Goal: Information Seeking & Learning: Learn about a topic

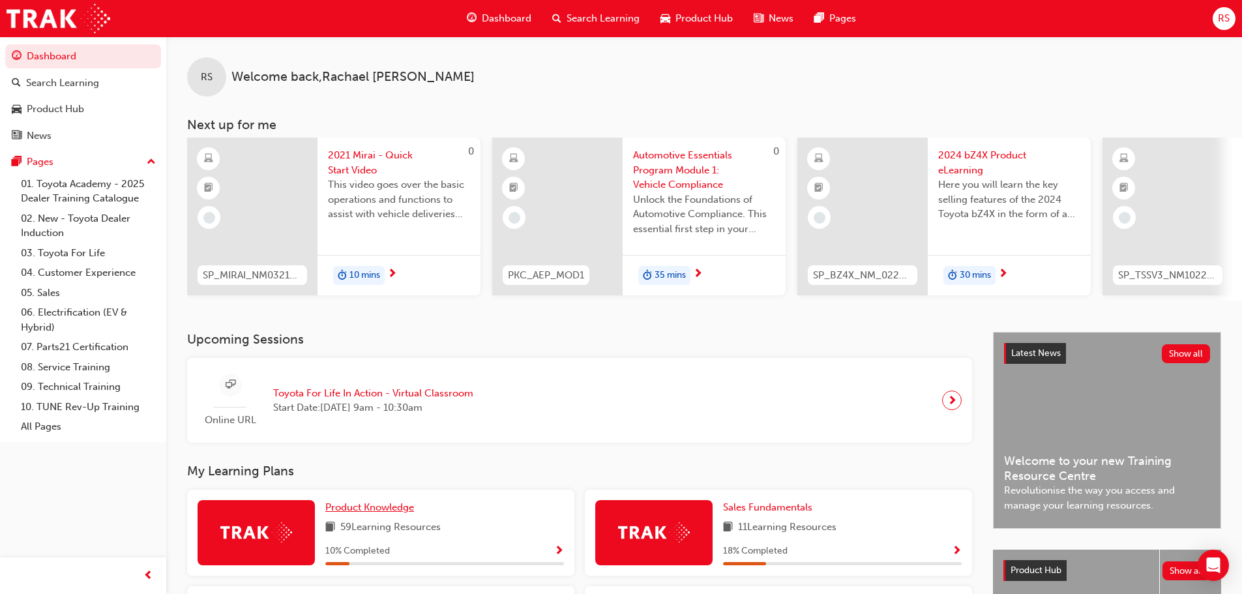
scroll to position [130, 0]
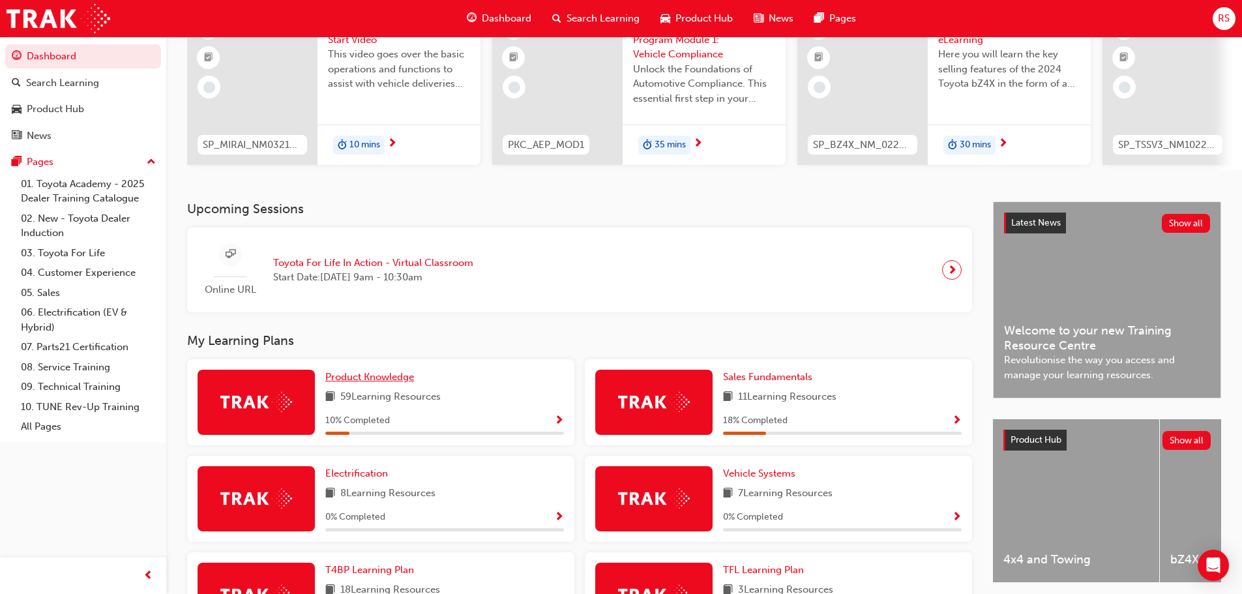
click at [355, 375] on link "Product Knowledge" at bounding box center [372, 377] width 94 height 15
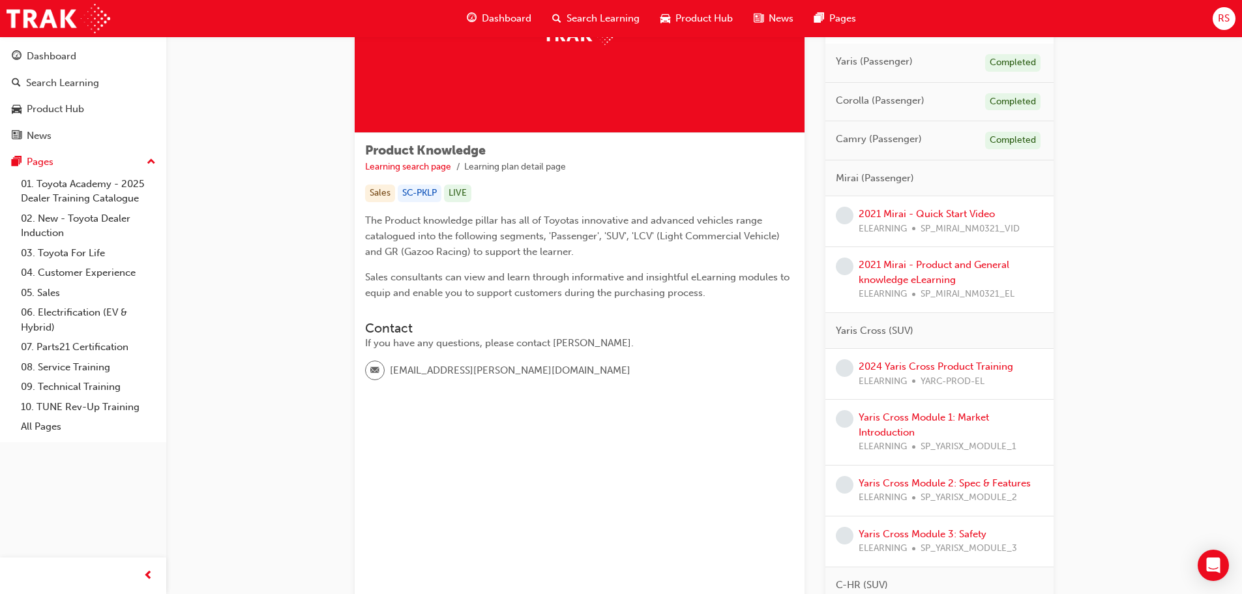
scroll to position [196, 0]
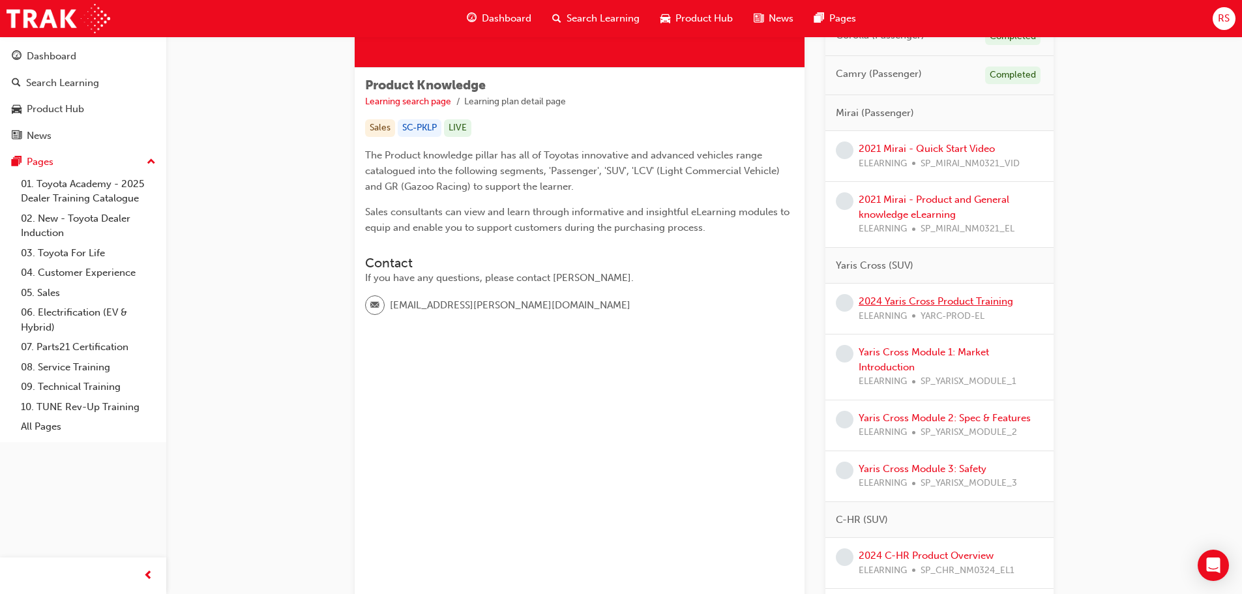
click at [933, 299] on link "2024 Yaris Cross Product Training" at bounding box center [936, 301] width 155 height 12
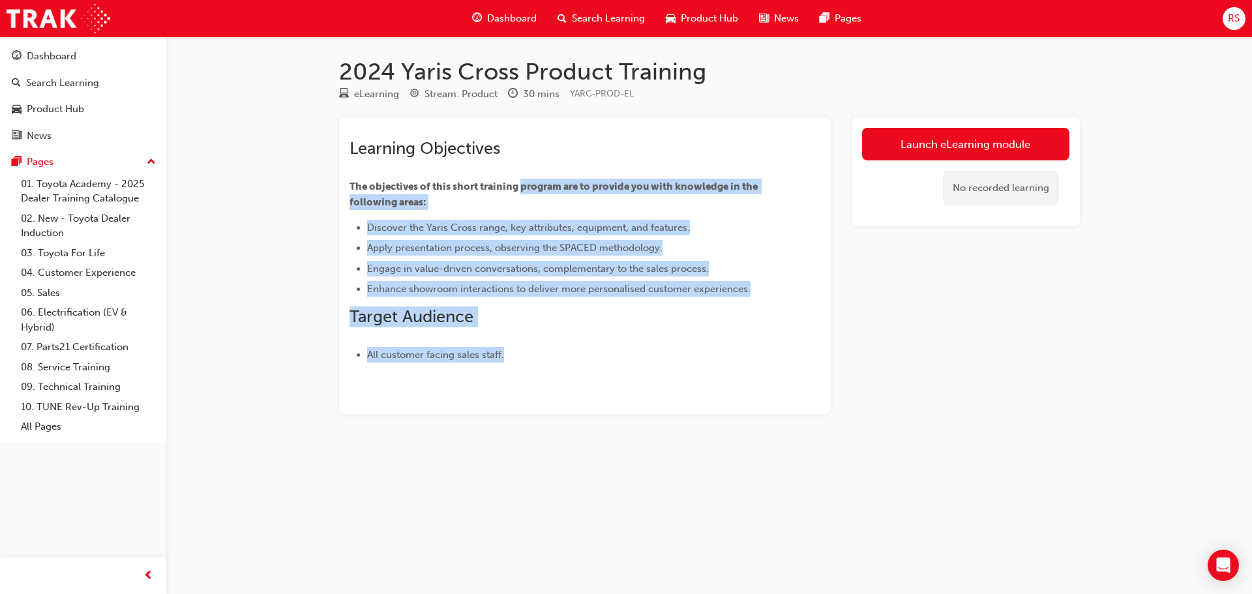
drag, startPoint x: 521, startPoint y: 181, endPoint x: 760, endPoint y: 345, distance: 290.0
click at [760, 345] on div "Learning Objectives The objectives of this short training program are to provid…" at bounding box center [562, 250] width 424 height 224
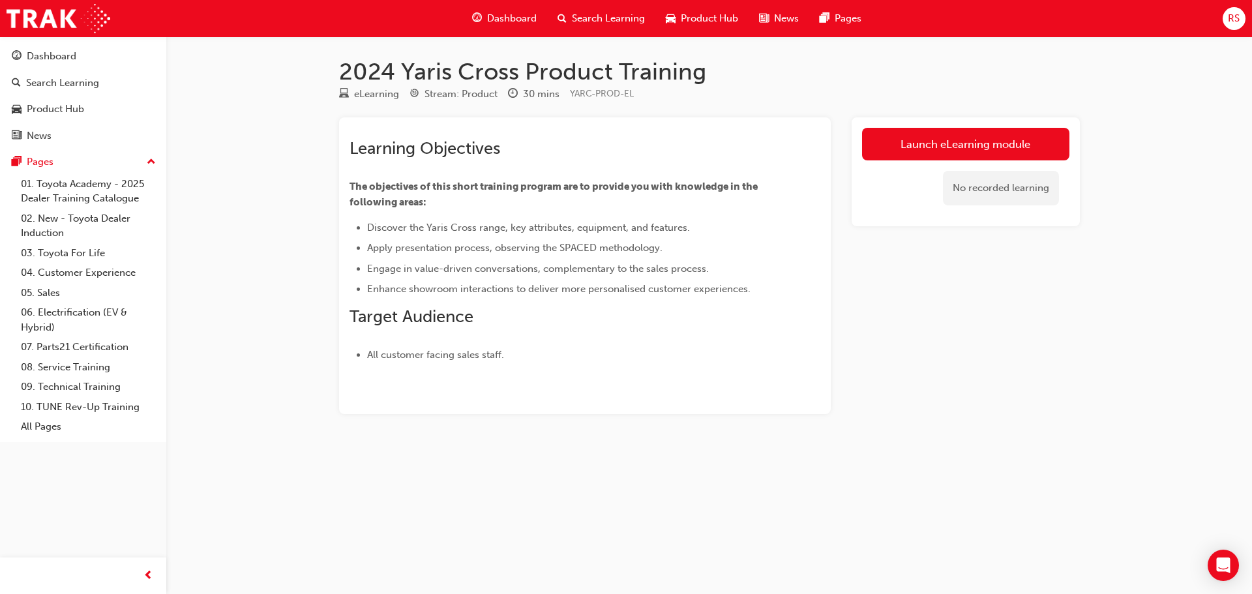
click at [934, 337] on div "Launch eLearning module No recorded learning" at bounding box center [966, 265] width 228 height 297
click at [506, 22] on span "Dashboard" at bounding box center [512, 18] width 50 height 15
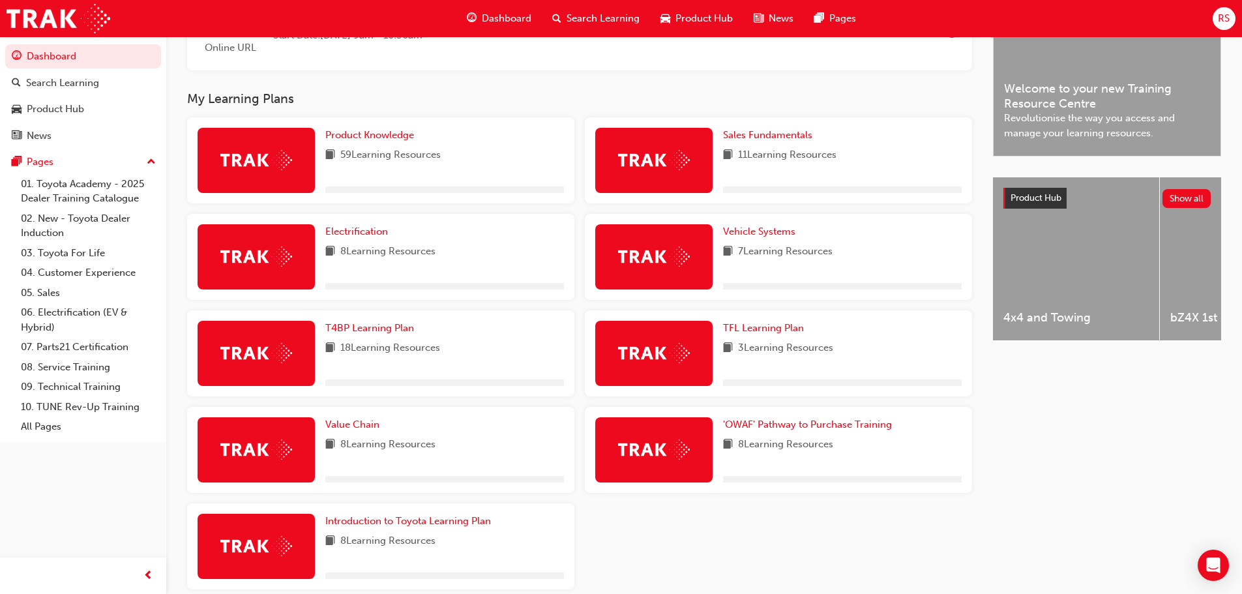
scroll to position [391, 0]
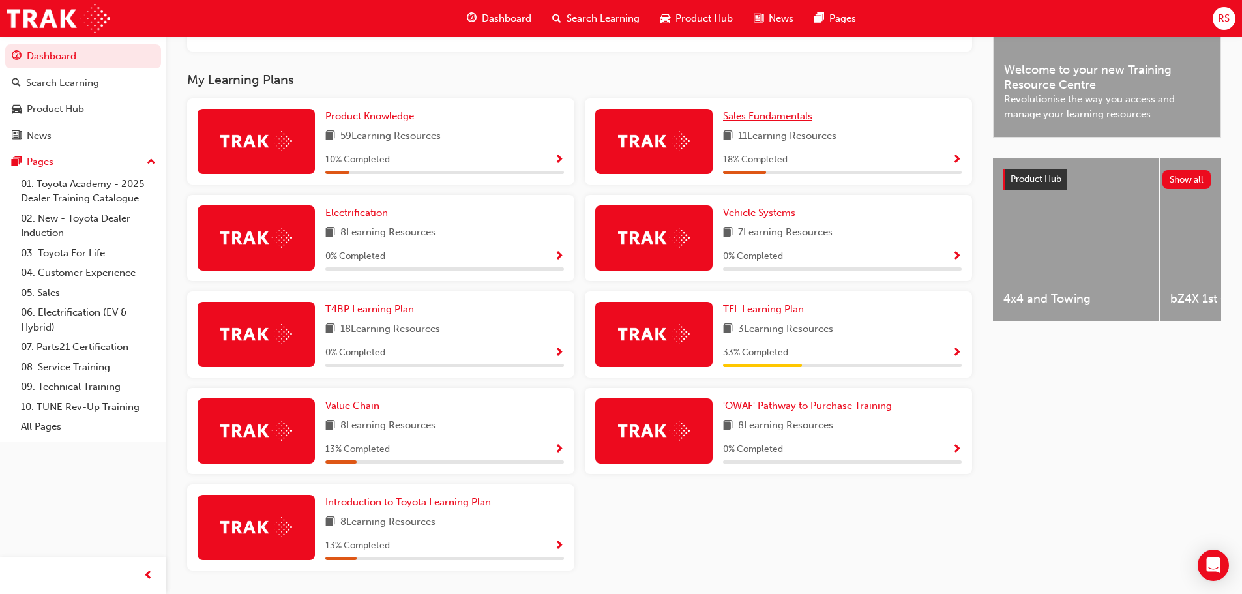
click at [757, 121] on span "Sales Fundamentals" at bounding box center [767, 116] width 89 height 12
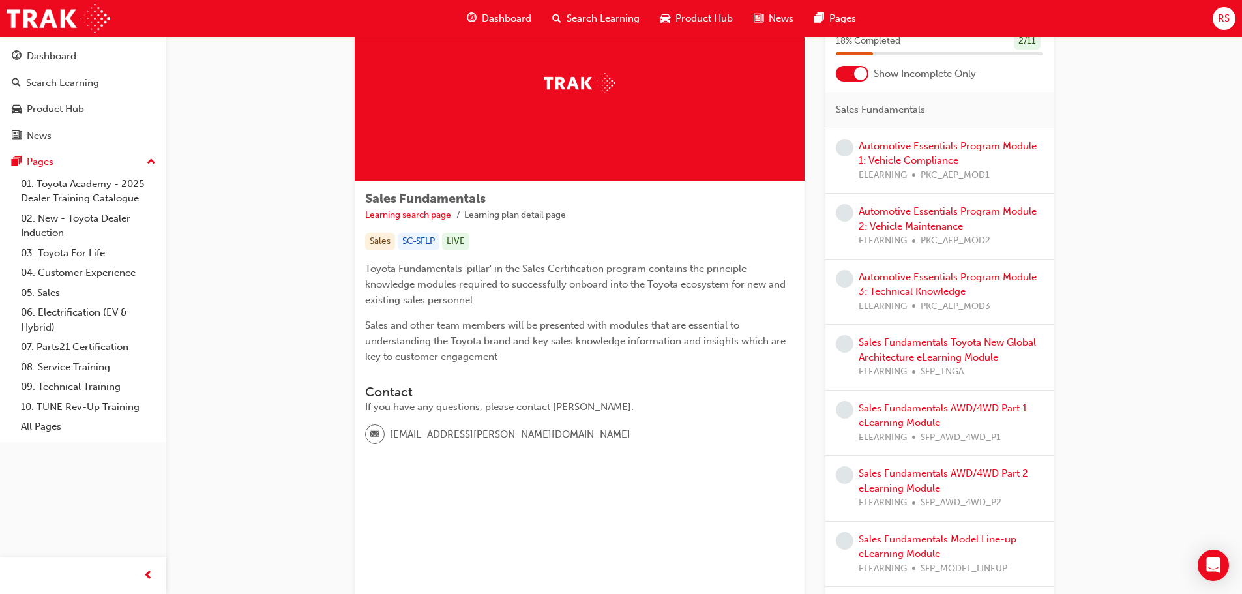
scroll to position [26, 0]
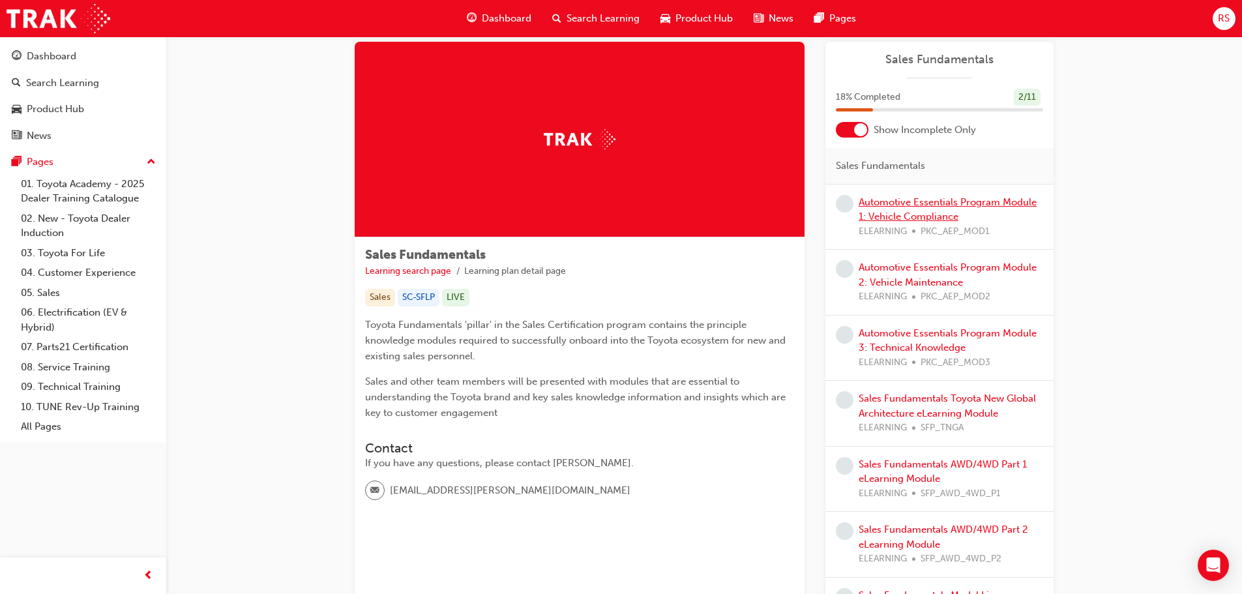
click at [886, 200] on link "Automotive Essentials Program Module 1: Vehicle Compliance" at bounding box center [948, 209] width 178 height 27
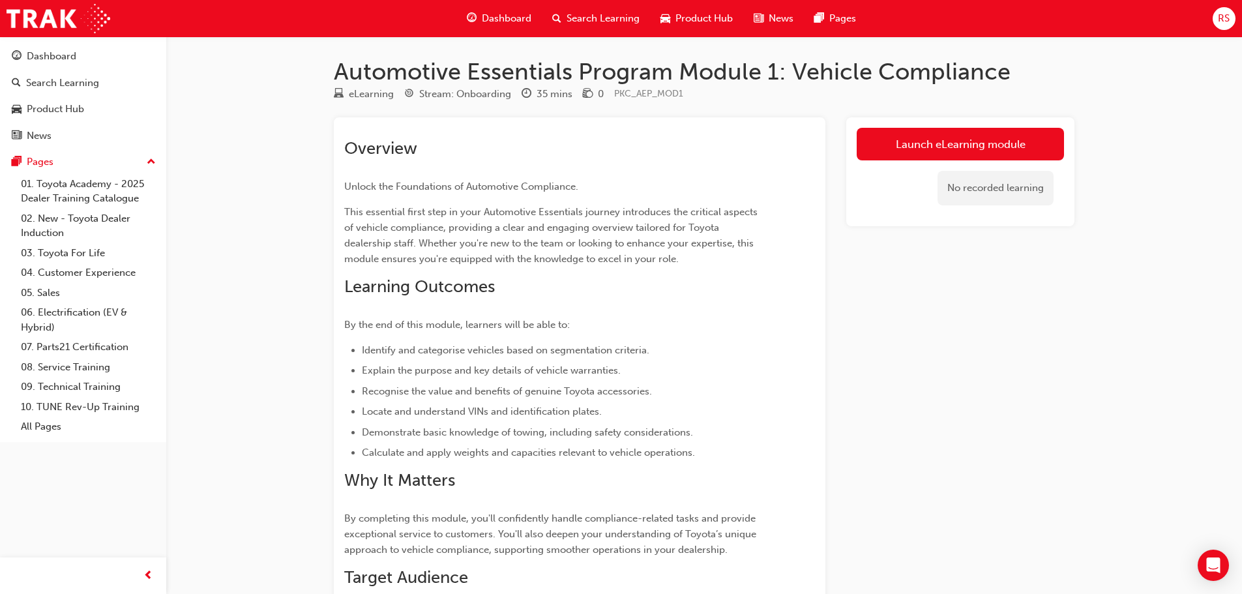
click at [529, 19] on span "Dashboard" at bounding box center [507, 18] width 50 height 15
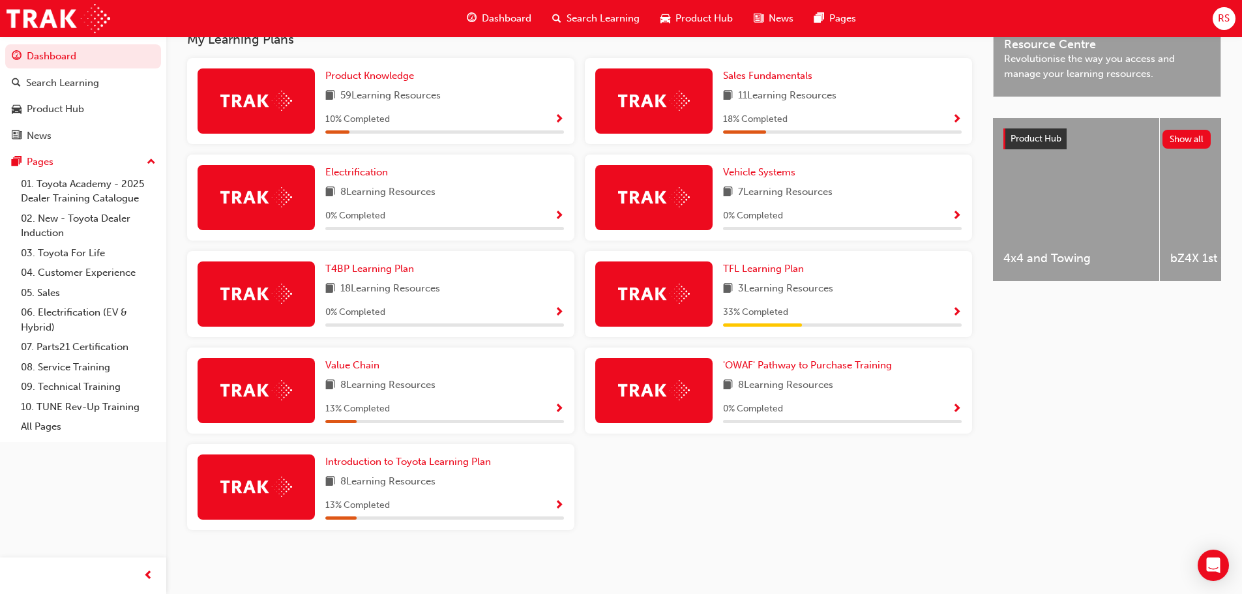
scroll to position [437, 0]
click at [363, 363] on span "Value Chain" at bounding box center [352, 365] width 54 height 12
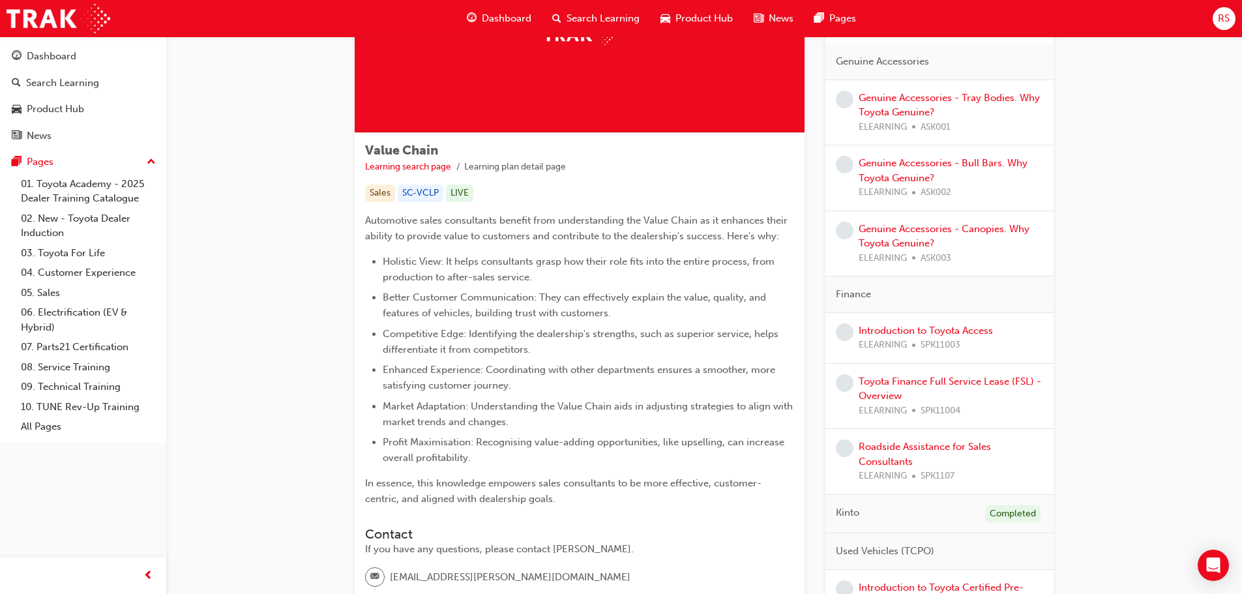
scroll to position [261, 0]
click at [906, 329] on link "Introduction to Toyota Access" at bounding box center [926, 331] width 134 height 12
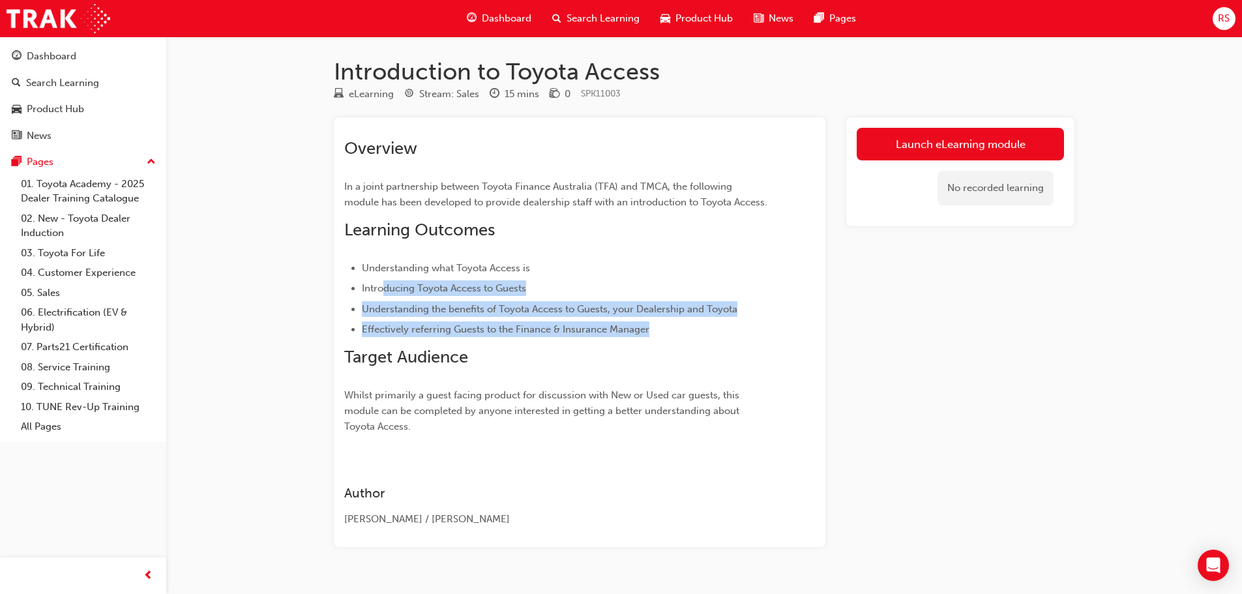
drag, startPoint x: 383, startPoint y: 301, endPoint x: 744, endPoint y: 340, distance: 362.8
click at [744, 338] on ul "Understanding what Toyota Access is Introducing Toyota Access to Guests Underst…" at bounding box center [556, 299] width 424 height 78
click at [947, 142] on link "Launch eLearning module" at bounding box center [960, 144] width 207 height 33
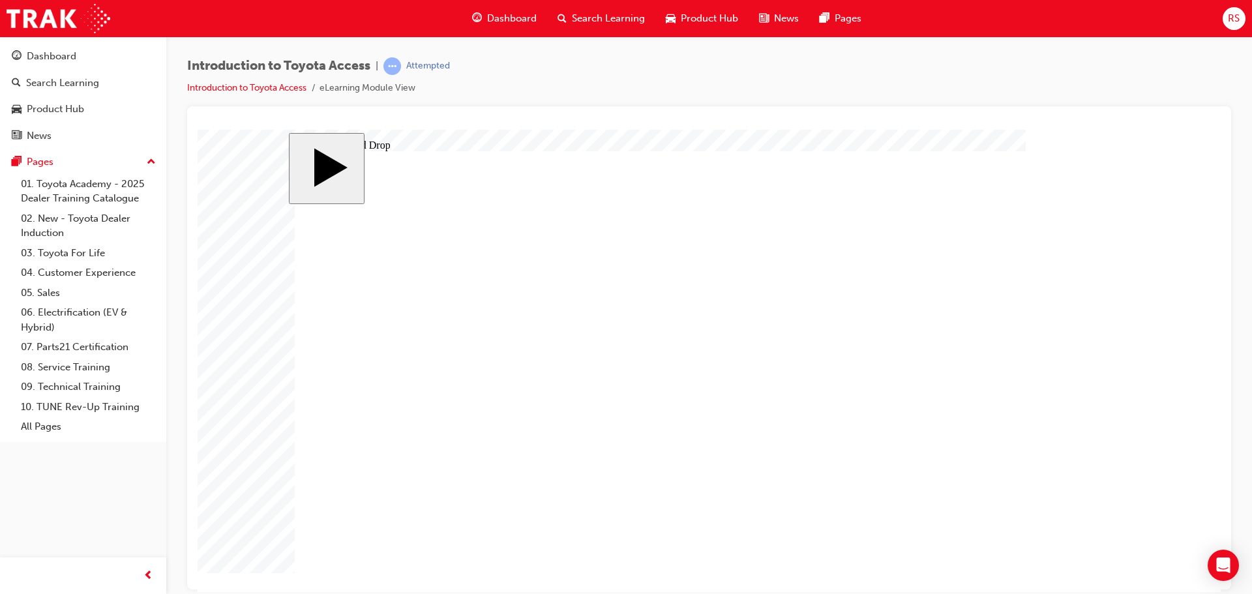
drag, startPoint x: 504, startPoint y: 275, endPoint x: 638, endPoint y: 460, distance: 228.4
drag, startPoint x: 503, startPoint y: 357, endPoint x: 643, endPoint y: 353, distance: 140.3
drag, startPoint x: 475, startPoint y: 452, endPoint x: 595, endPoint y: 265, distance: 222.7
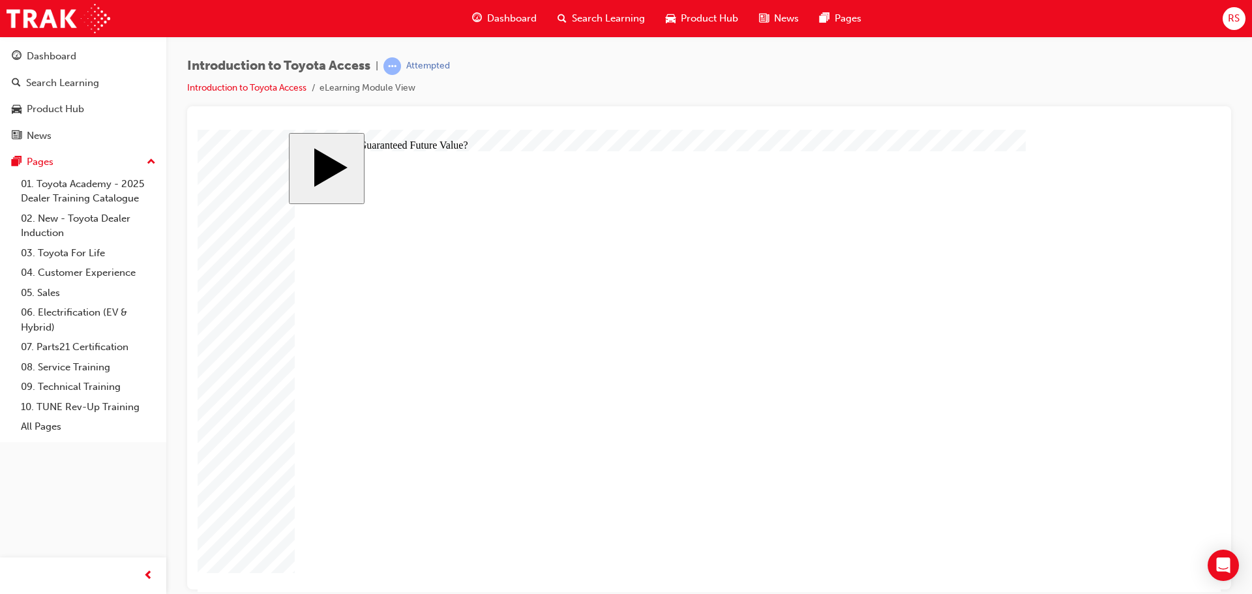
radio input "true"
radio input "false"
radio input "true"
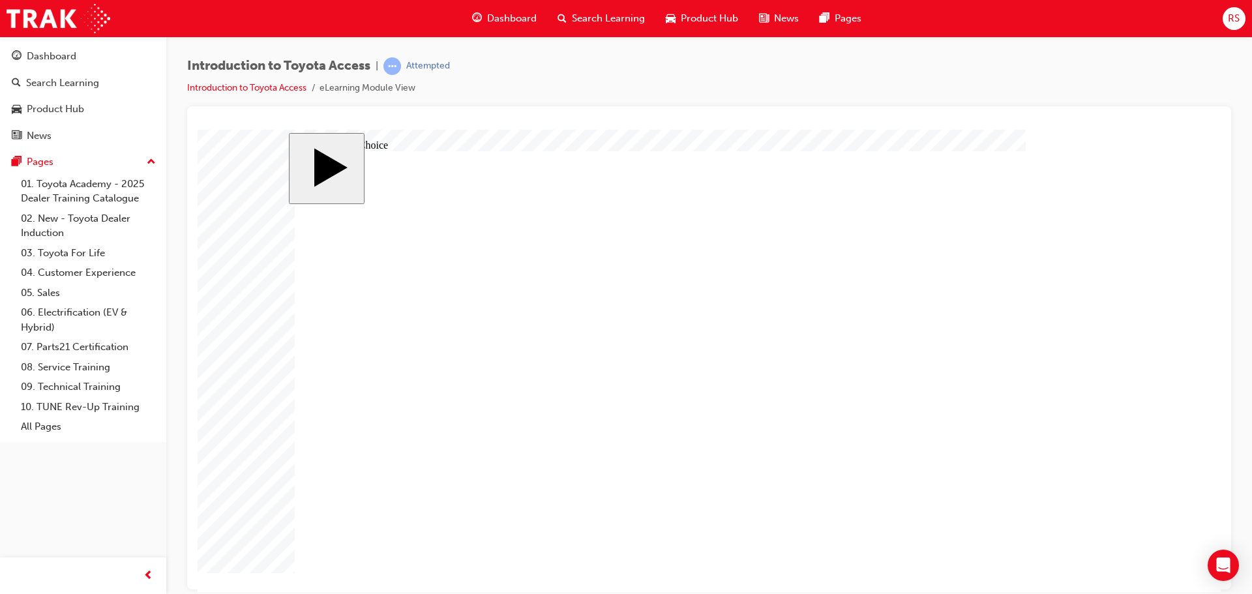
radio input "true"
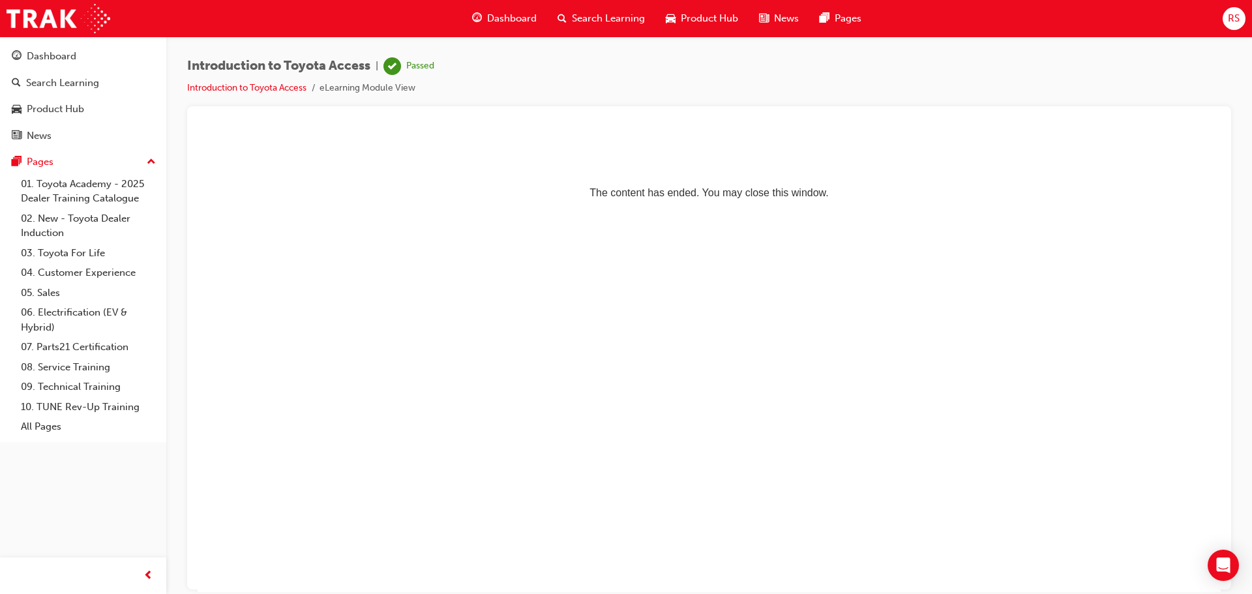
click at [522, 23] on span "Dashboard" at bounding box center [512, 18] width 50 height 15
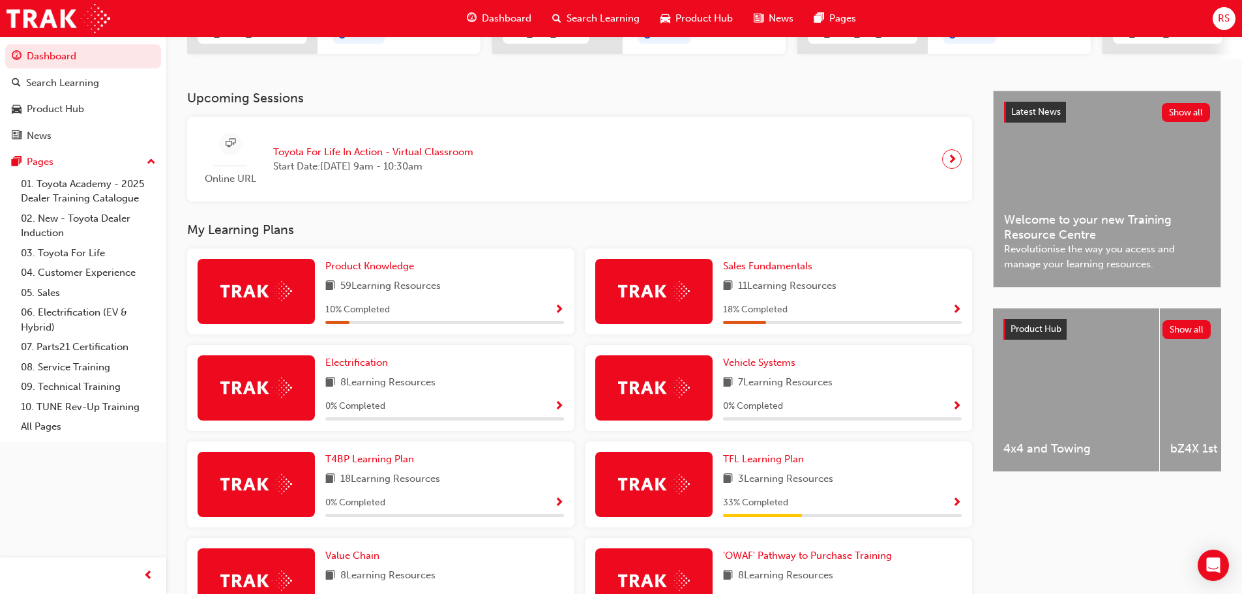
scroll to position [111, 0]
